Goal: Find specific page/section

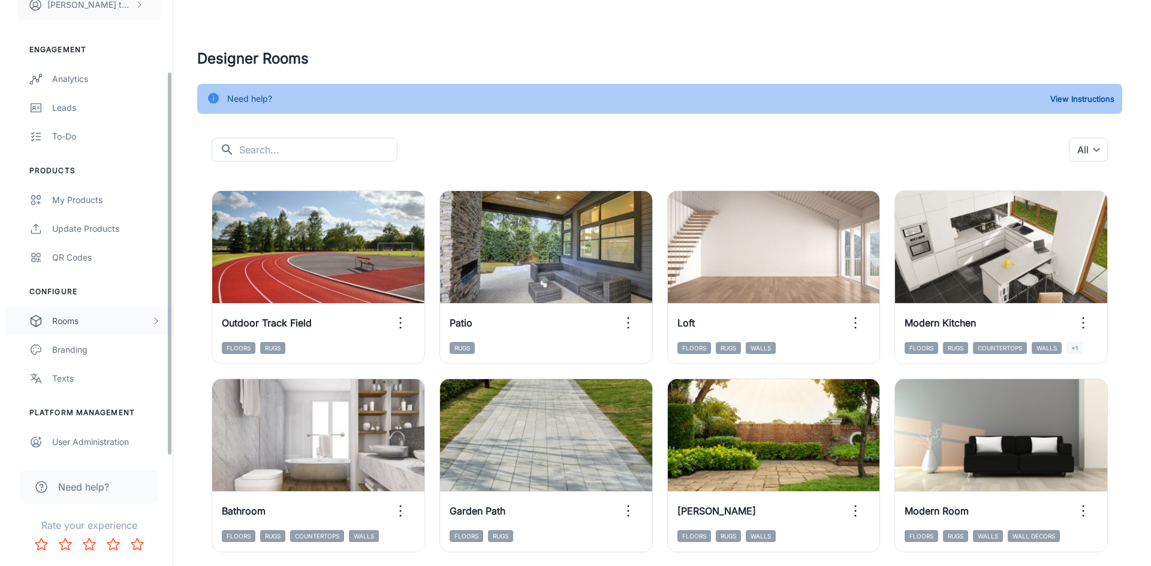
scroll to position [85, 0]
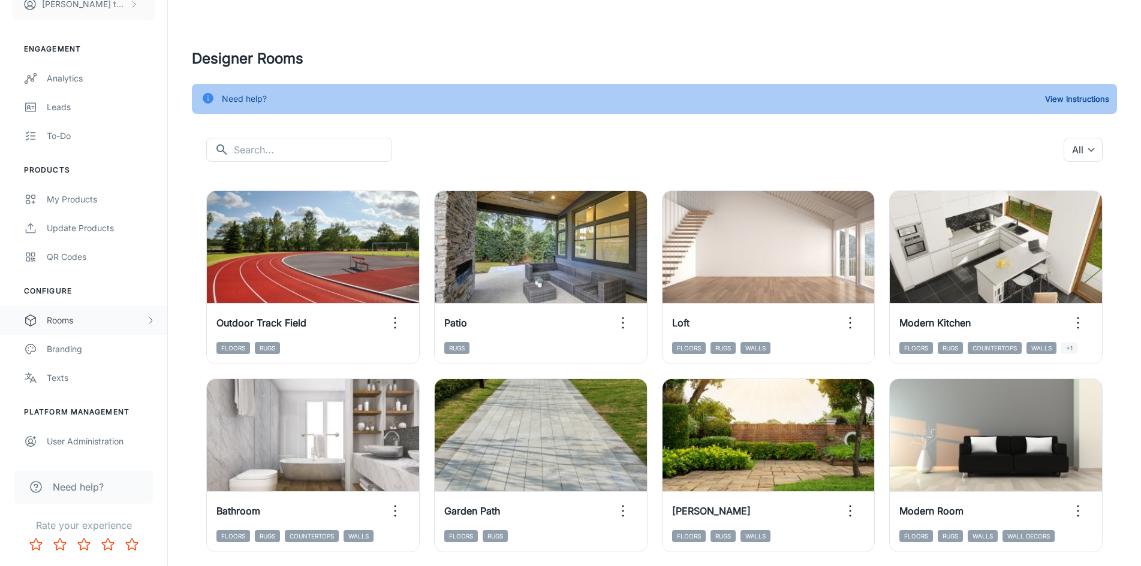
click at [77, 316] on div "Rooms" at bounding box center [96, 320] width 99 height 13
click at [93, 348] on div "My Rooms" at bounding box center [101, 349] width 108 height 13
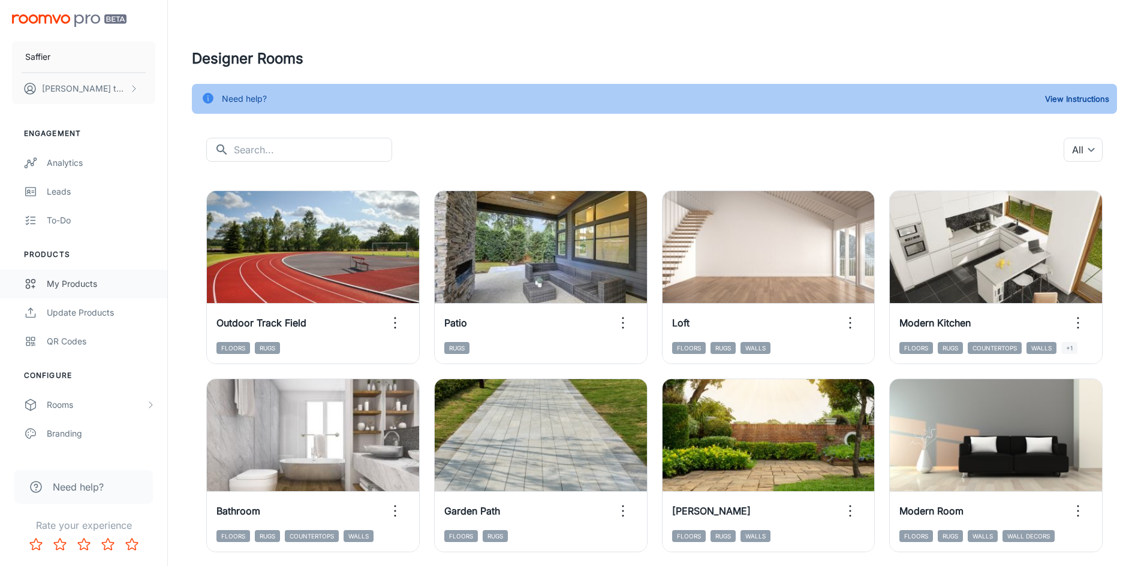
click at [95, 280] on div "My Products" at bounding box center [101, 284] width 108 height 13
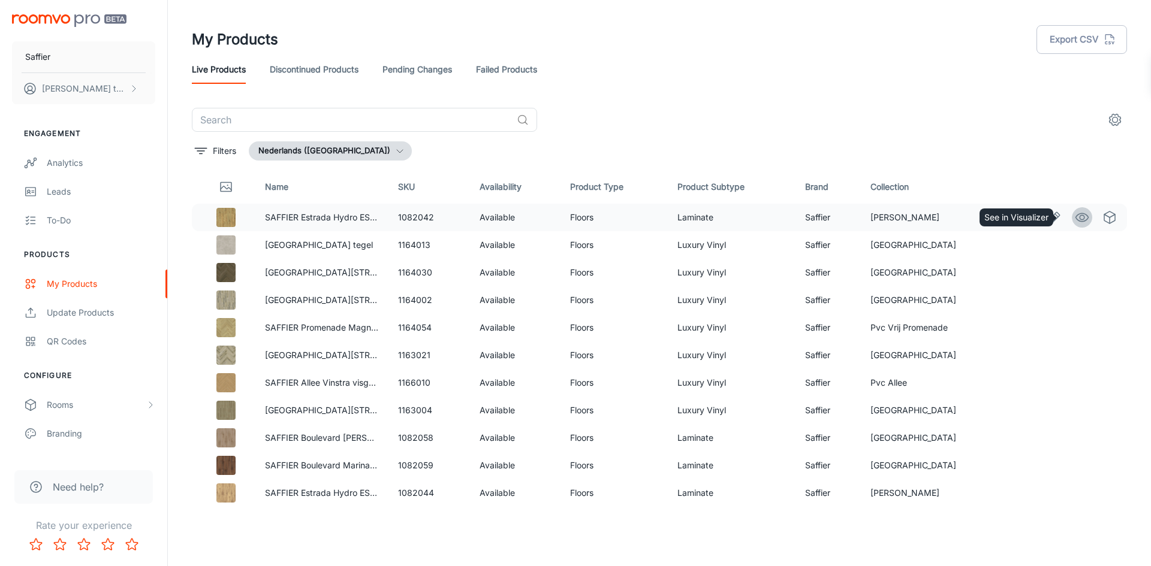
click at [1075, 221] on icon "See in Visualizer" at bounding box center [1082, 217] width 14 height 14
